Goal: Task Accomplishment & Management: Manage account settings

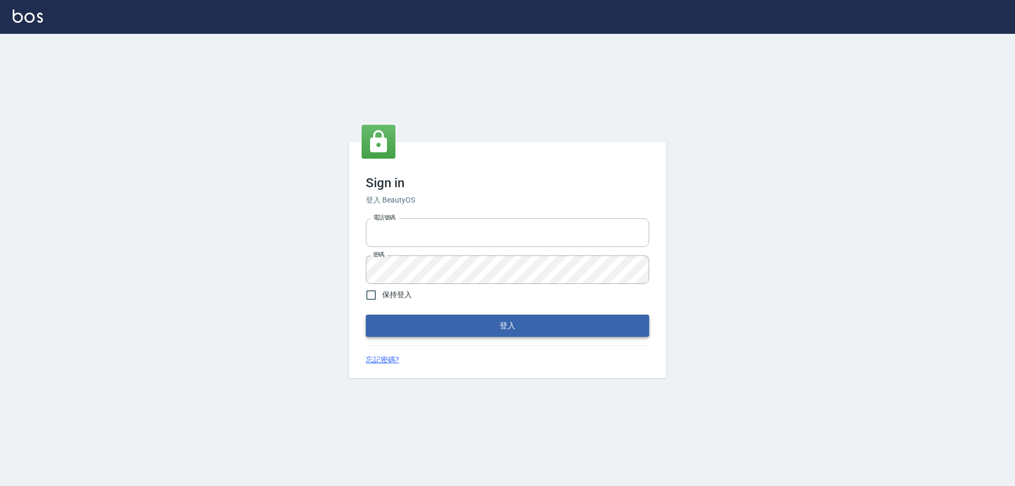
type input "0931222924"
click at [463, 327] on button "登入" at bounding box center [507, 326] width 283 height 22
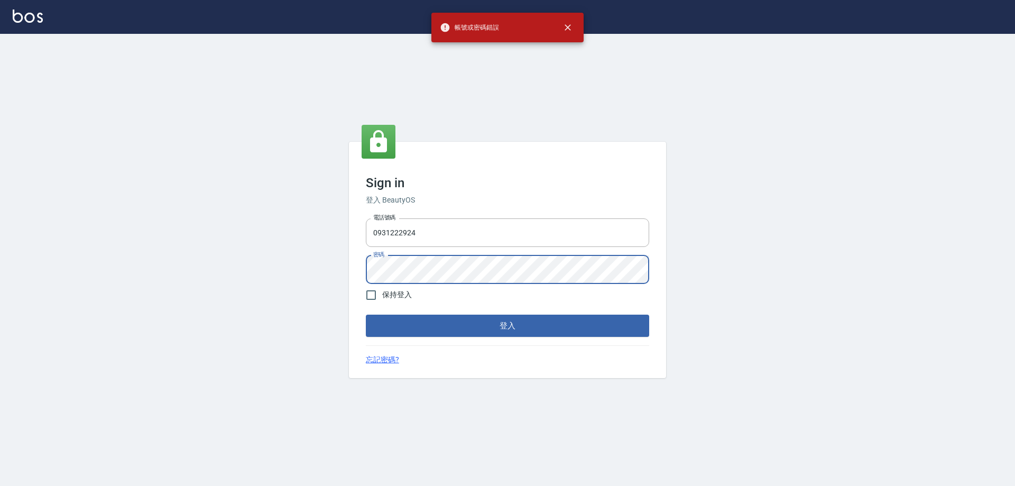
click at [274, 258] on div "Sign in 登入 BeautyOS 電話號碼 0931222924 電話號碼 密碼 密碼 保持登入 登入 忘記密碼?" at bounding box center [507, 260] width 1015 height 452
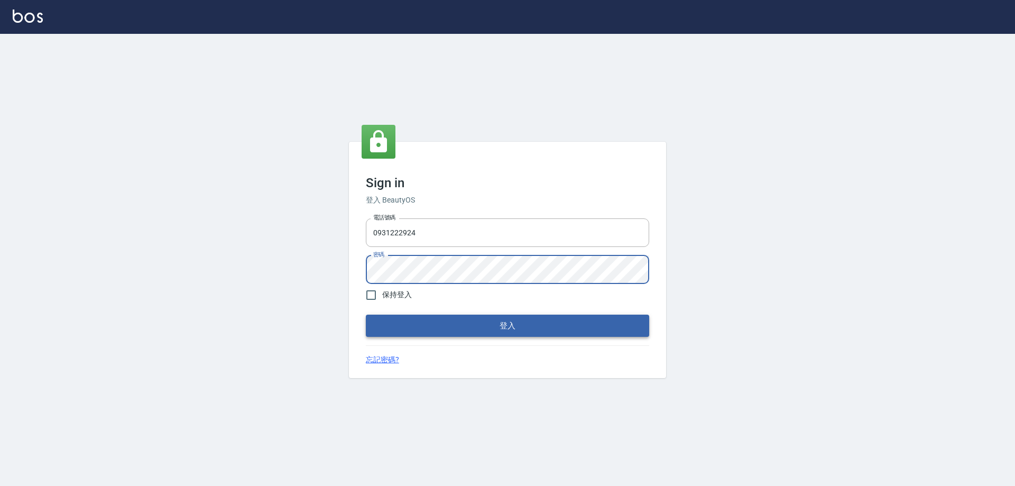
click at [396, 327] on button "登入" at bounding box center [507, 326] width 283 height 22
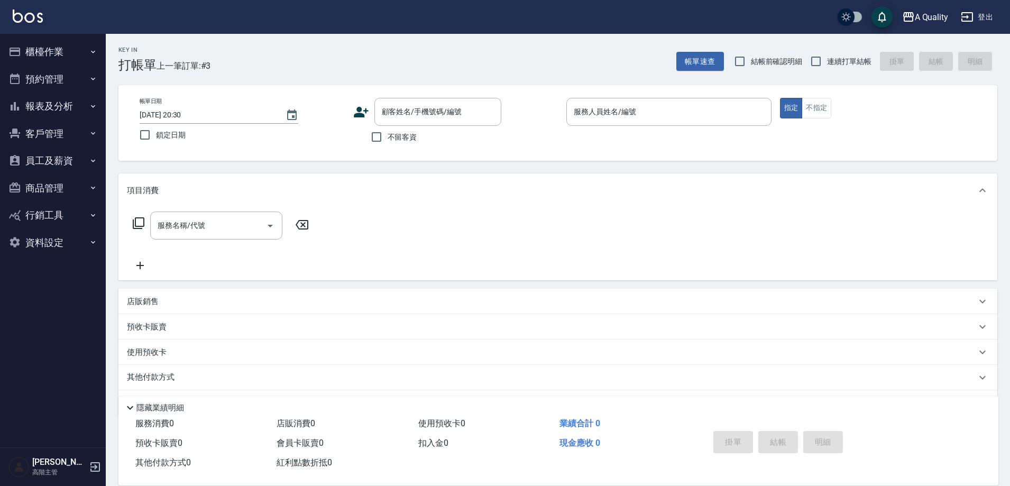
click at [316, 287] on div "項目消費 服務名稱/代號 服務名稱/代號 店販銷售 服務人員姓名/編號 服務人員姓名/編號 商品代號/名稱 商品代號/名稱 預收卡販賣 卡券名稱/代號 卡券名…" at bounding box center [557, 294] width 879 height 242
click at [914, 10] on button "A Quality" at bounding box center [925, 17] width 55 height 22
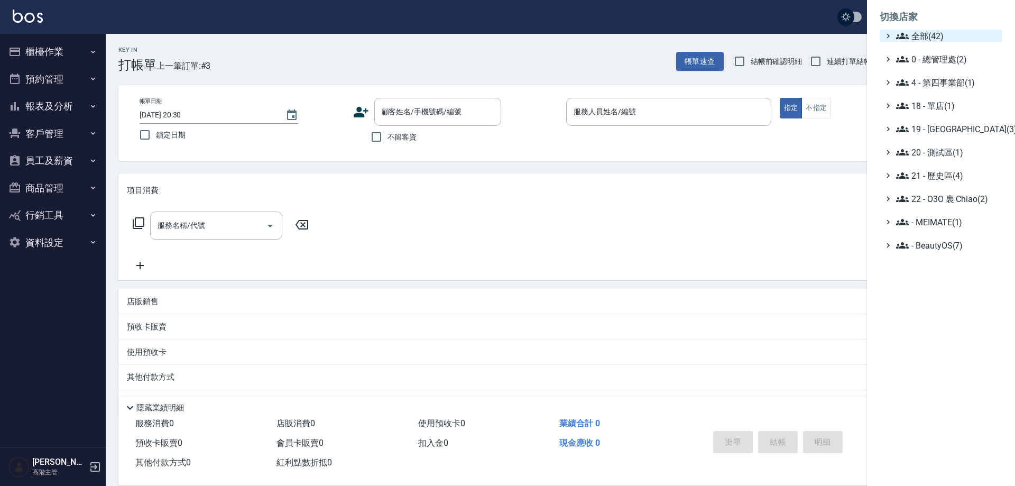
click at [938, 34] on span "全部(42)" at bounding box center [947, 36] width 102 height 13
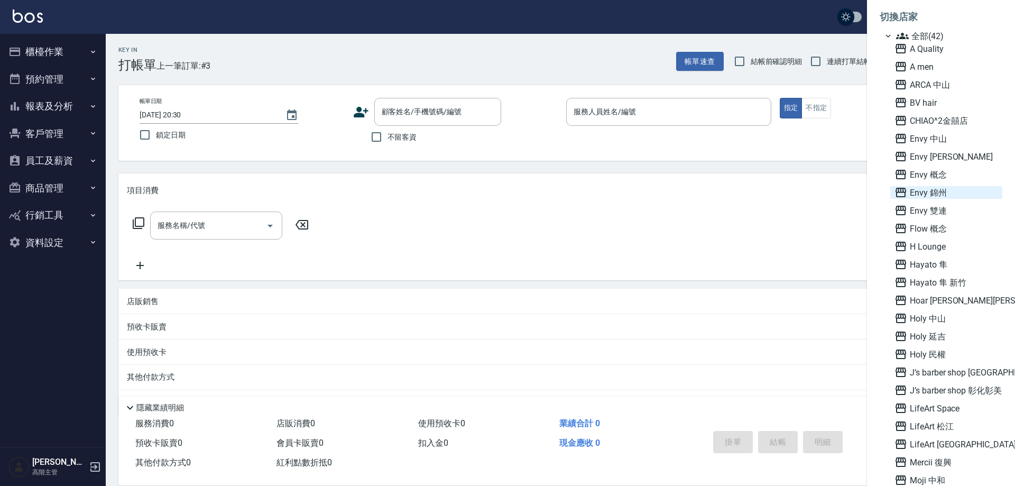
click at [947, 193] on span "Envy 錦州" at bounding box center [946, 192] width 104 height 13
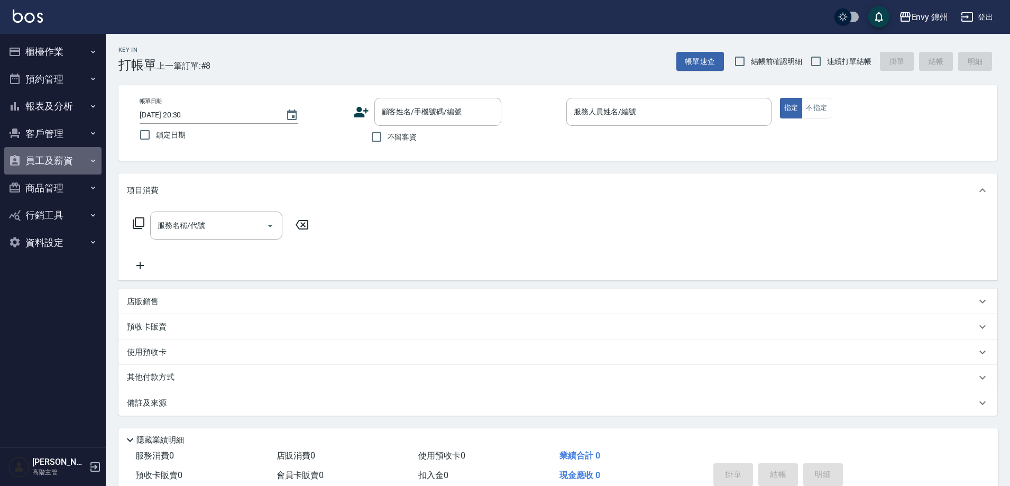
click at [29, 167] on button "員工及薪資" at bounding box center [52, 160] width 97 height 27
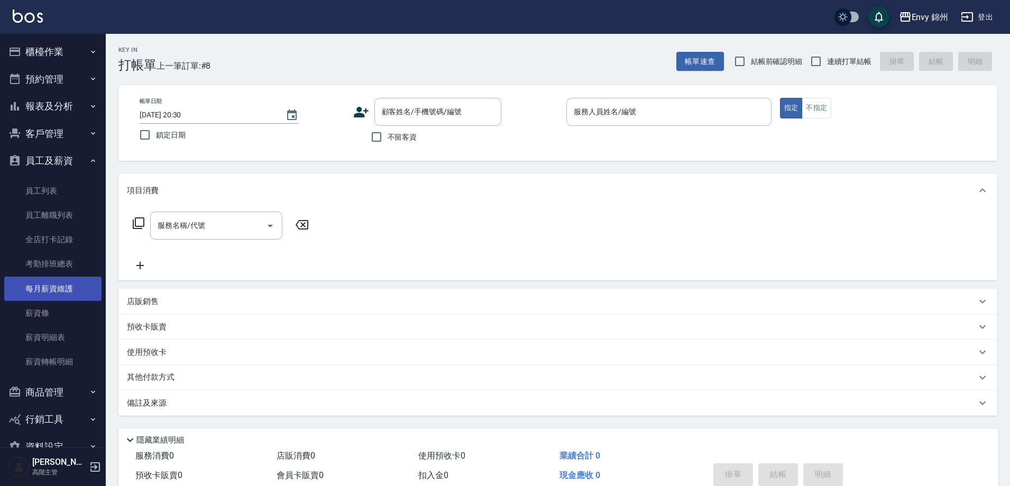
click at [68, 285] on link "每月薪資維護" at bounding box center [52, 288] width 97 height 24
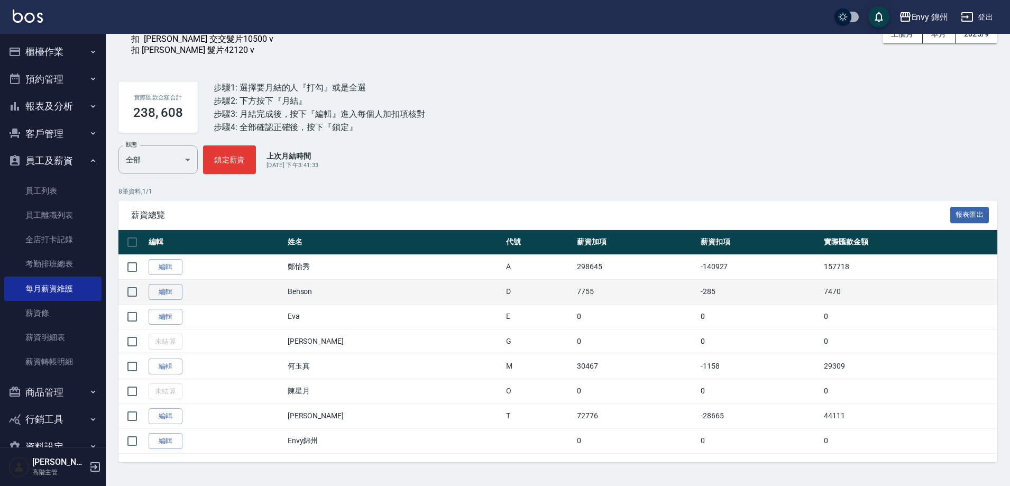
scroll to position [81, 0]
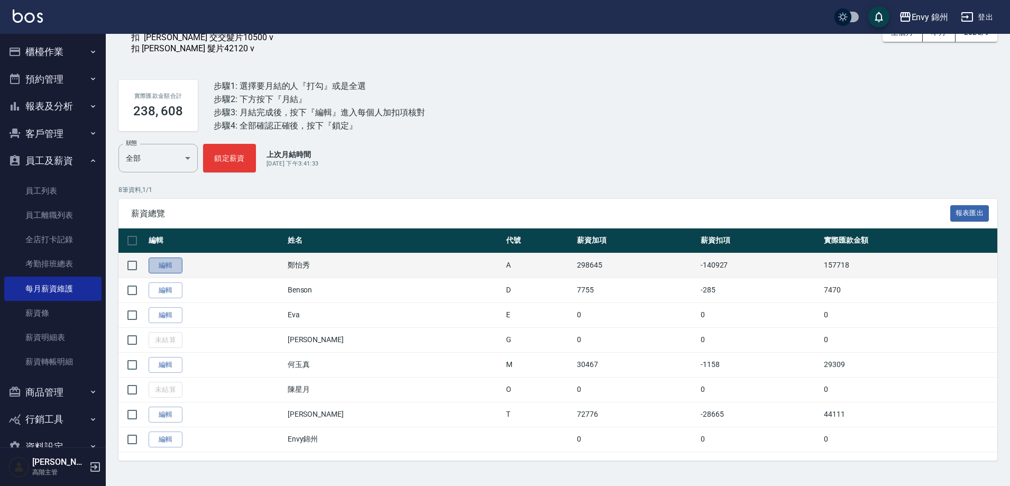
click at [179, 263] on link "編輯" at bounding box center [166, 265] width 34 height 16
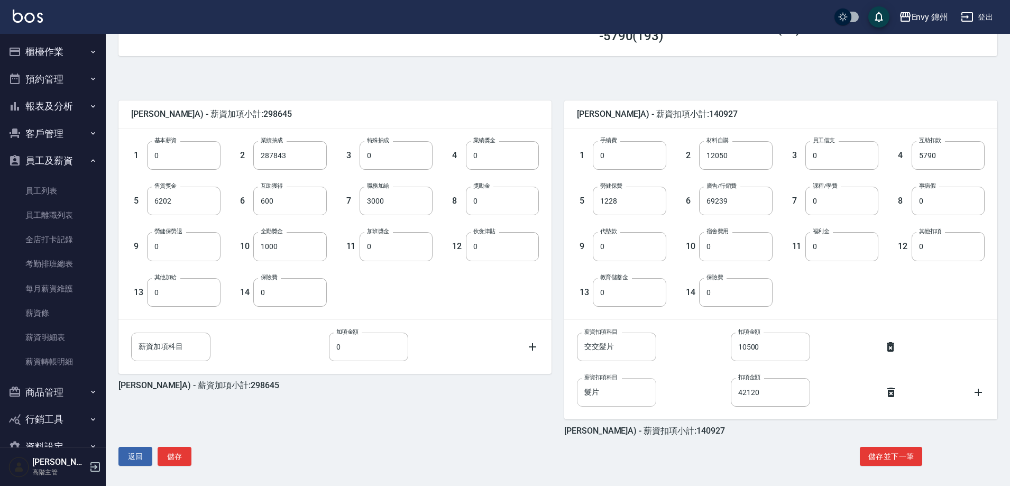
scroll to position [201, 0]
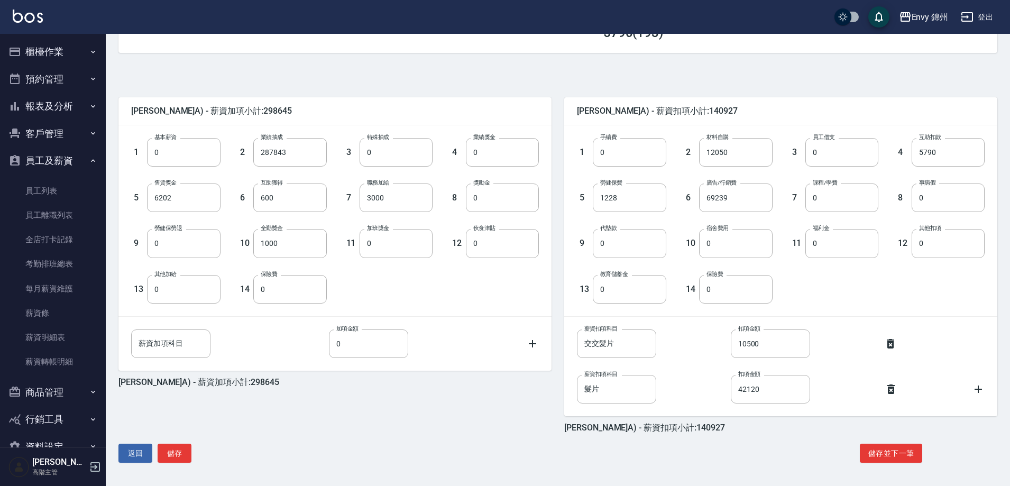
click at [982, 384] on icon at bounding box center [978, 389] width 13 height 13
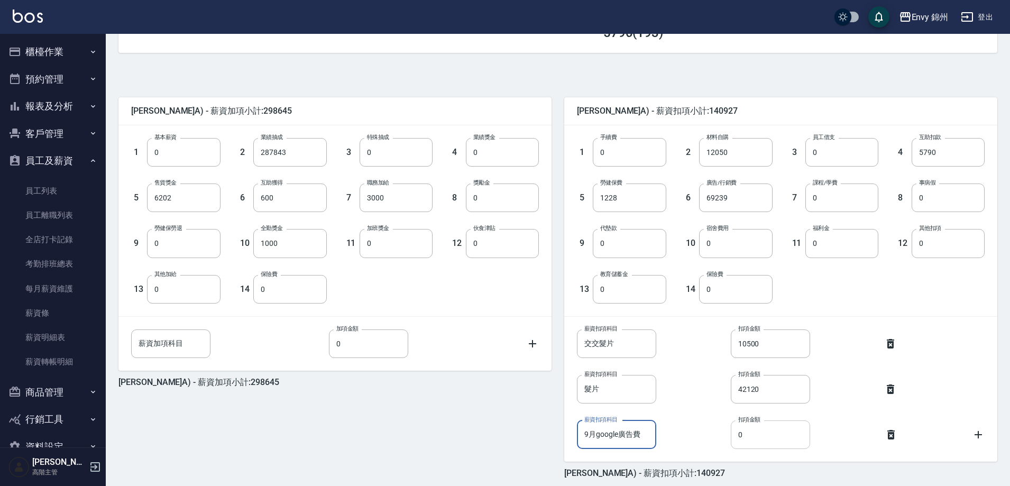
type input "9月google廣告費"
click at [752, 429] on input "0" at bounding box center [770, 434] width 79 height 29
type input "22616"
click at [675, 413] on div "薪資扣項科目 9月google廣告費 薪資扣項科目 扣項金額 22616 扣項金額" at bounding box center [772, 425] width 424 height 45
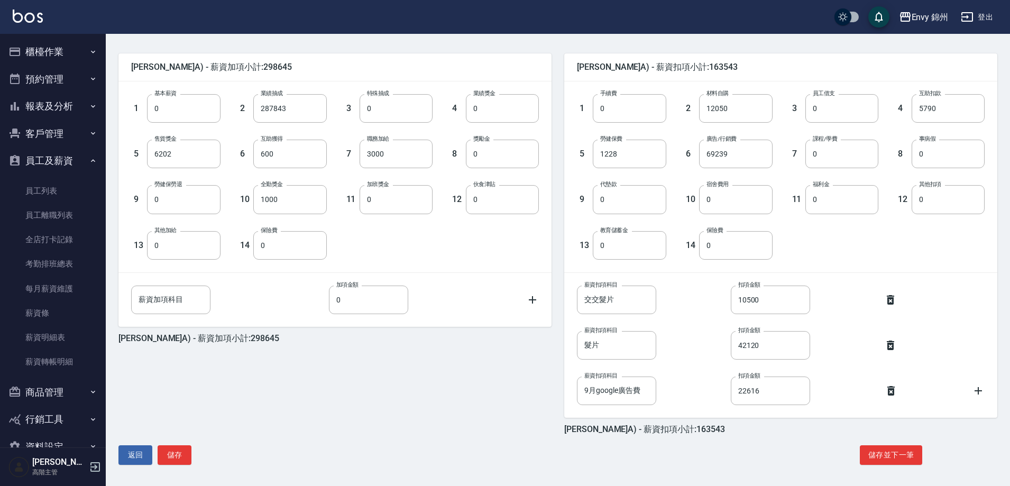
scroll to position [247, 0]
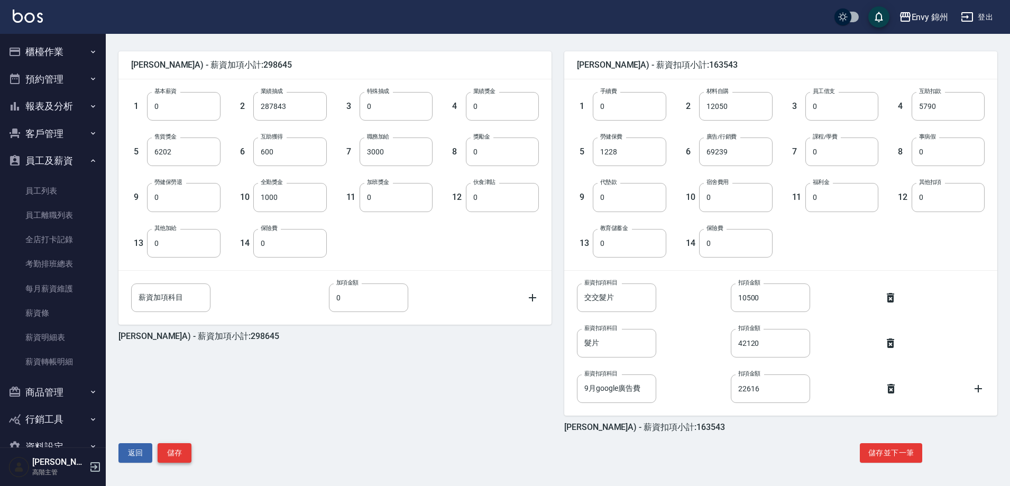
click at [189, 458] on button "儲存" at bounding box center [175, 453] width 34 height 20
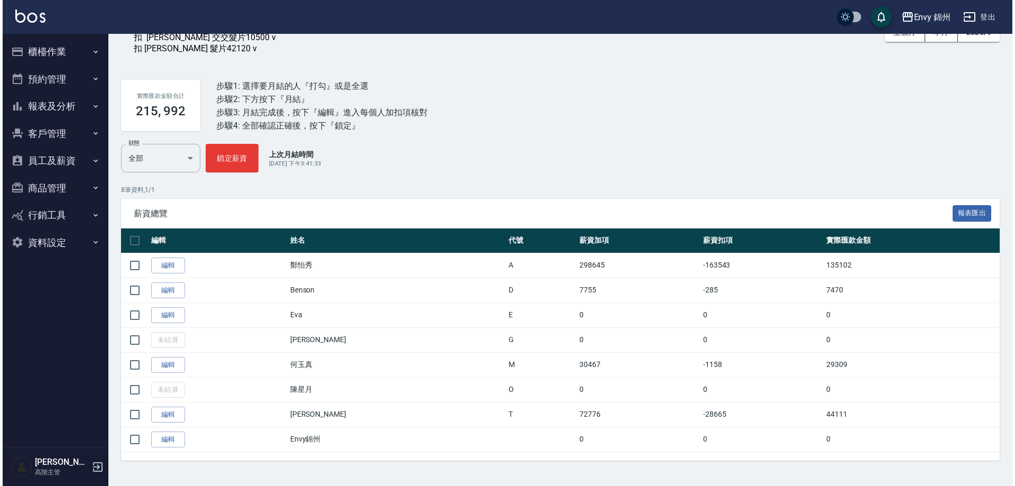
scroll to position [81, 0]
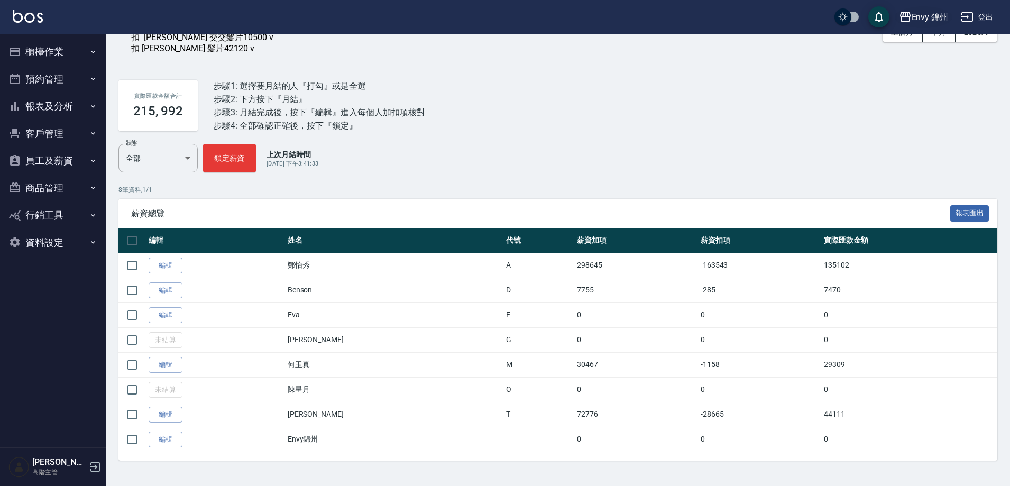
click at [940, 9] on button "Envy 錦州" at bounding box center [923, 17] width 58 height 22
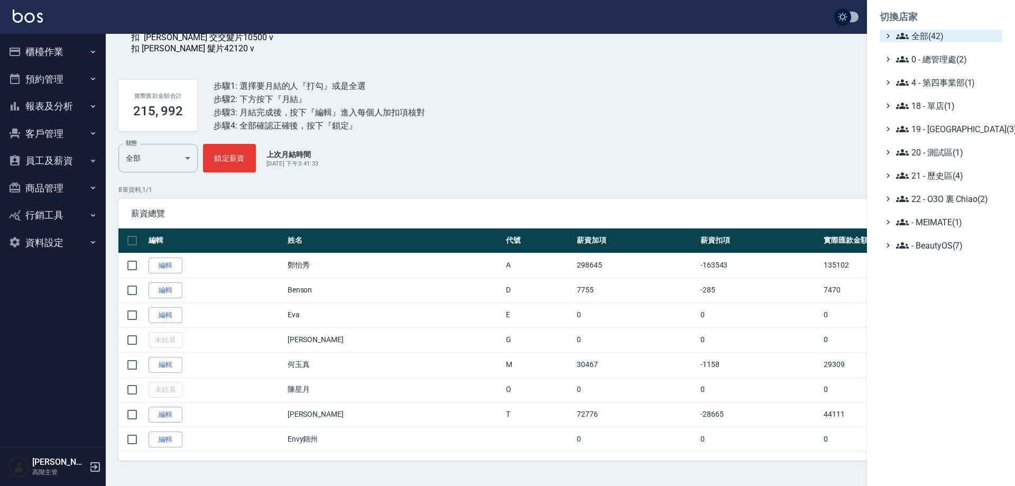
click at [943, 36] on span "全部(42)" at bounding box center [947, 36] width 102 height 13
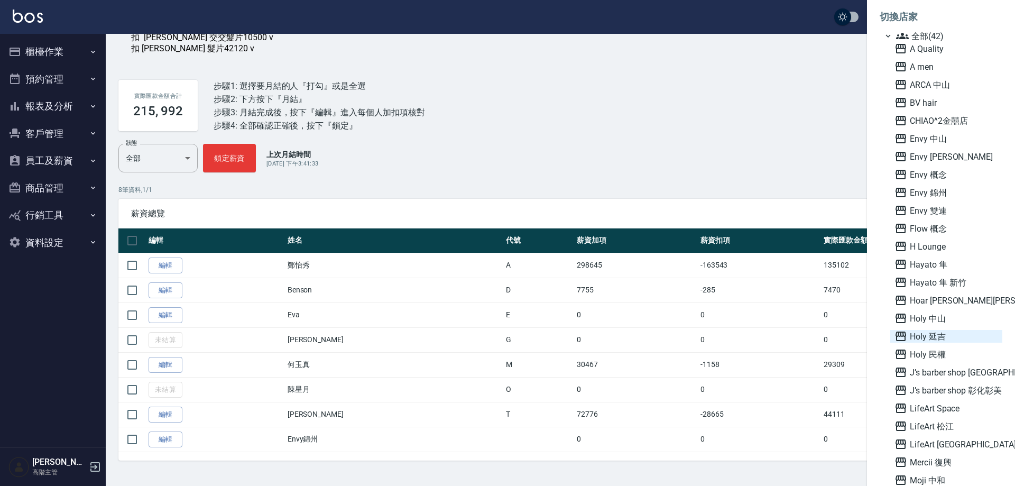
click at [944, 340] on span "Holy 延吉" at bounding box center [946, 336] width 104 height 13
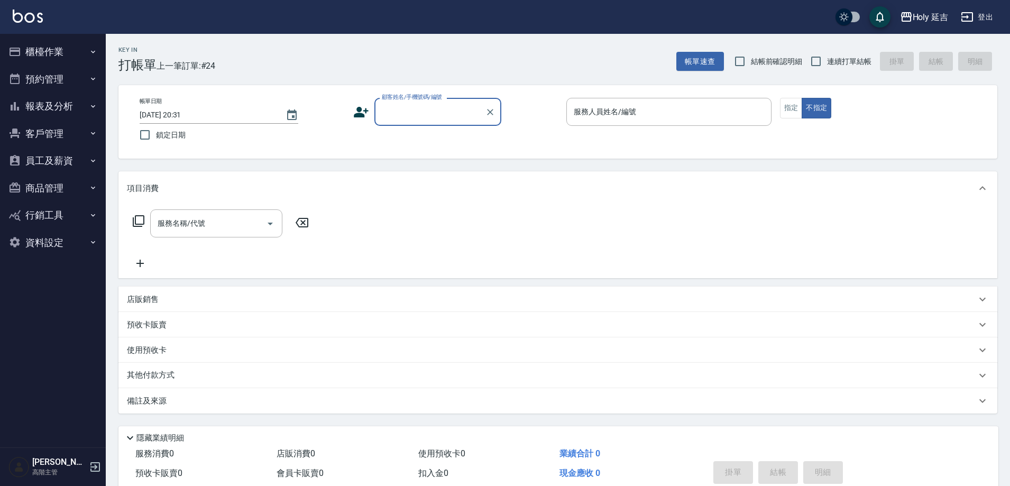
drag, startPoint x: 61, startPoint y: 164, endPoint x: 64, endPoint y: 175, distance: 11.2
click at [61, 164] on button "員工及薪資" at bounding box center [52, 160] width 97 height 27
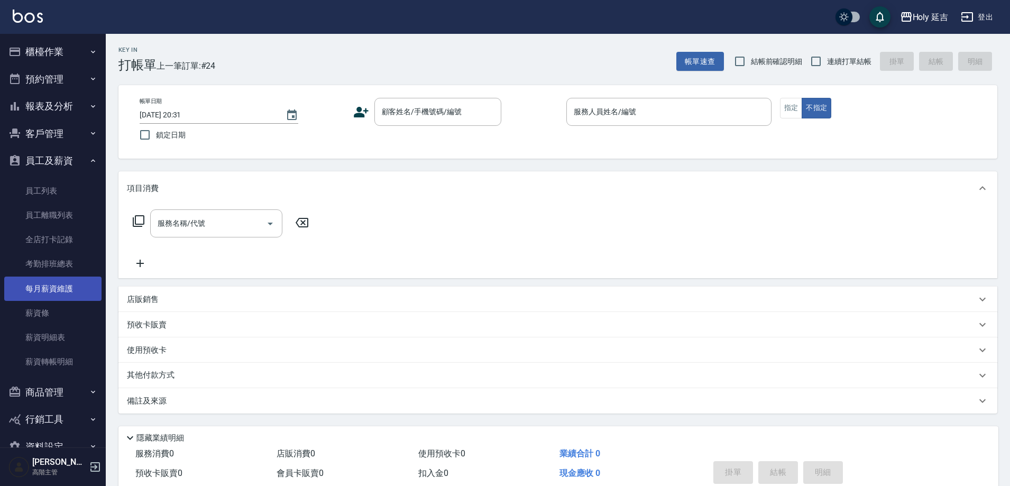
click at [72, 289] on link "每月薪資維護" at bounding box center [52, 288] width 97 height 24
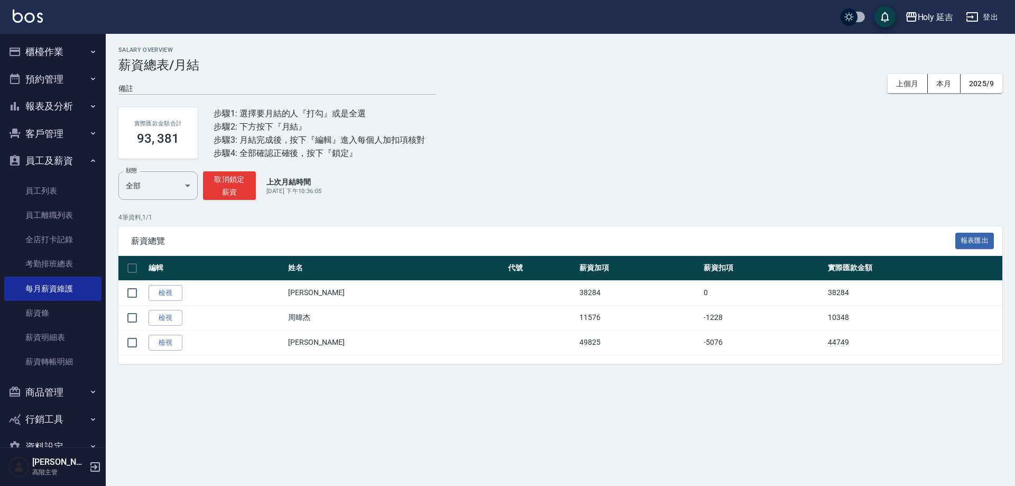
click at [304, 426] on div "Salary Overview 薪資總表/月結 備註 x 上個月 本月 2025/9 實際匯款金額合計 93, 381 步驟1: 選擇要月結的人『打勾』或是全…" at bounding box center [507, 243] width 1015 height 486
click at [260, 405] on div "Salary Overview 薪資總表/月結 備註 x 上個月 本月 2025/9 實際匯款金額合計 93, 381 步驟1: 選擇要月結的人『打勾』或是全…" at bounding box center [507, 243] width 1015 height 486
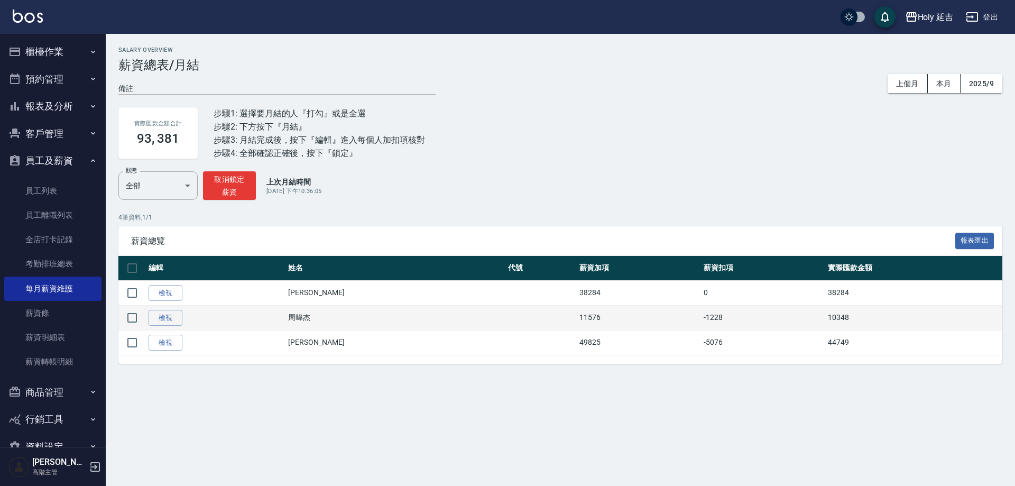
drag, startPoint x: 237, startPoint y: 393, endPoint x: 236, endPoint y: 329, distance: 63.4
click at [237, 393] on div "Salary Overview 薪資總表/月結 備註 x 上個月 本月 2025/9 實際匯款金額合計 93, 381 步驟1: 選擇要月結的人『打勾』或是全…" at bounding box center [507, 243] width 1015 height 486
